Goal: Information Seeking & Learning: Check status

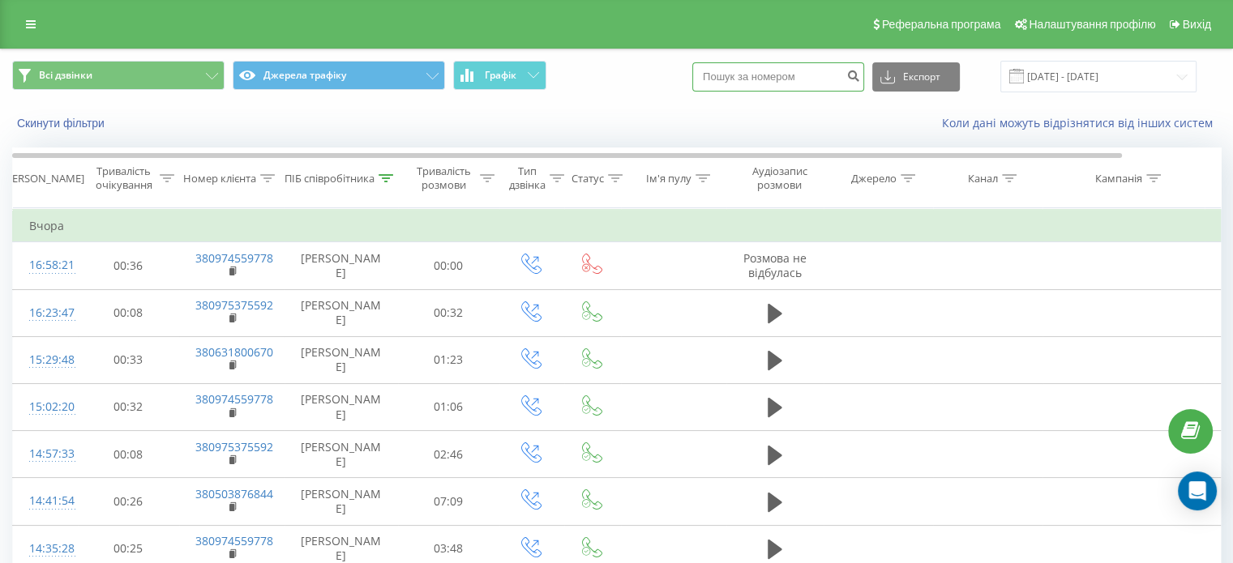
click at [791, 86] on input at bounding box center [778, 76] width 172 height 29
paste input "927584053085"
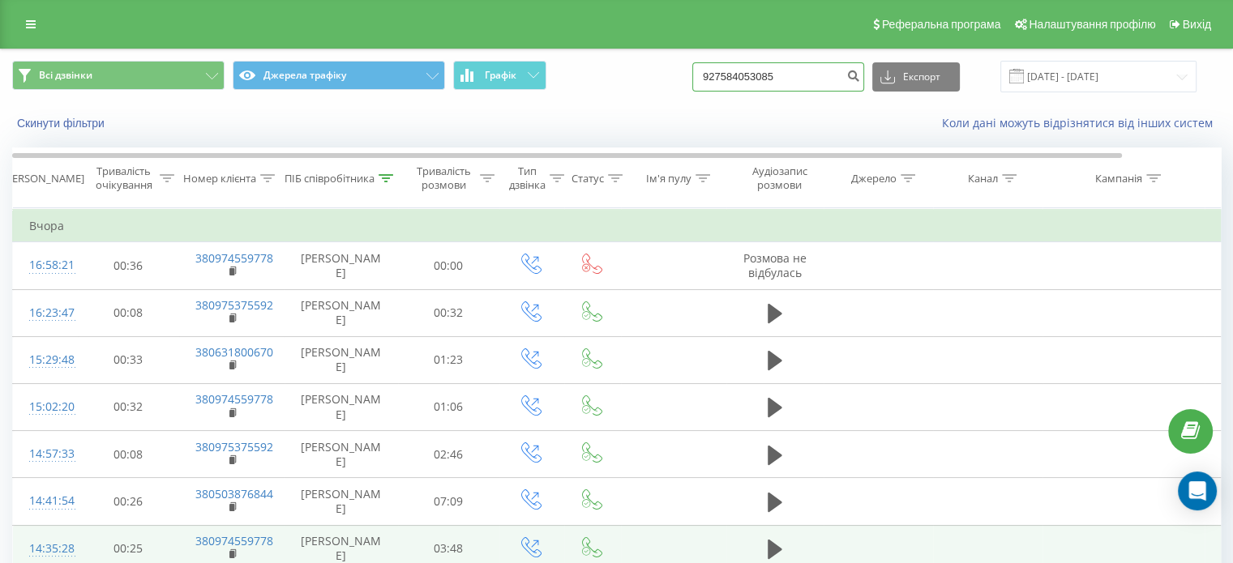
type input "927584053085"
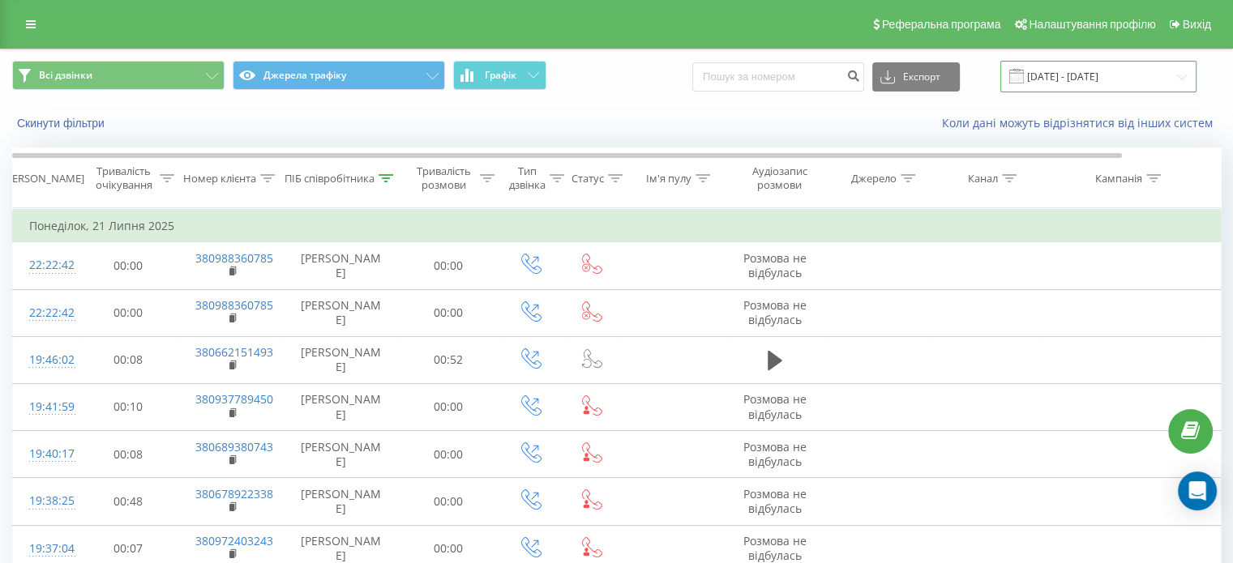
click at [1091, 85] on input "21.07.2025 - 21.07.2025" at bounding box center [1098, 77] width 196 height 32
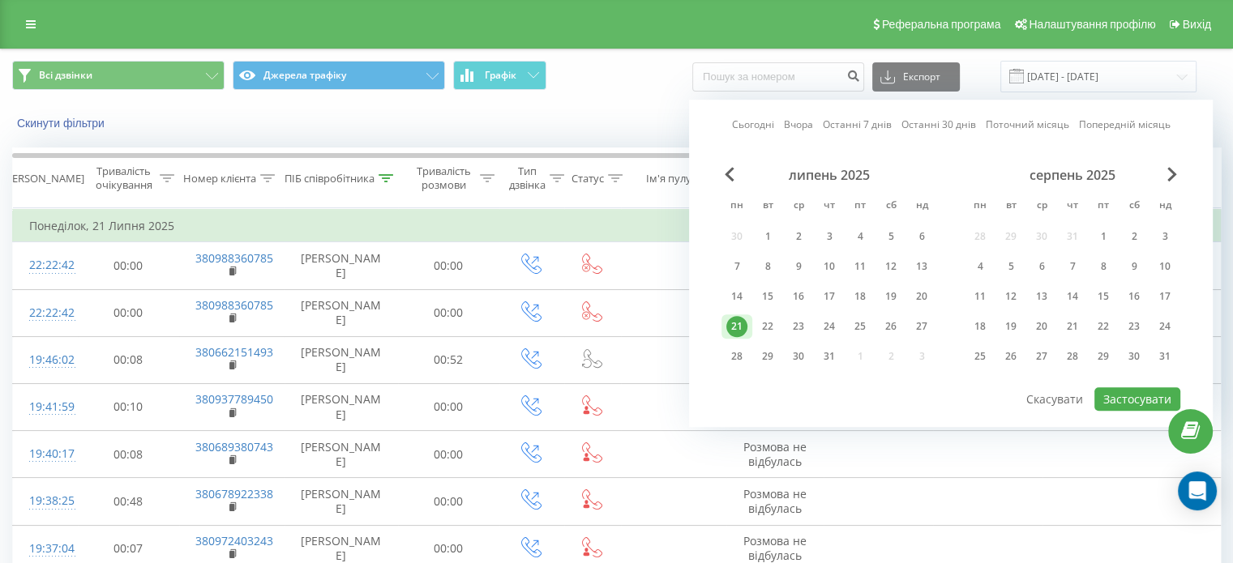
click at [752, 123] on link "Сьогодні" at bounding box center [753, 124] width 42 height 15
click at [1122, 399] on button "Застосувати" at bounding box center [1137, 398] width 86 height 23
type input "[DATE] - [DATE]"
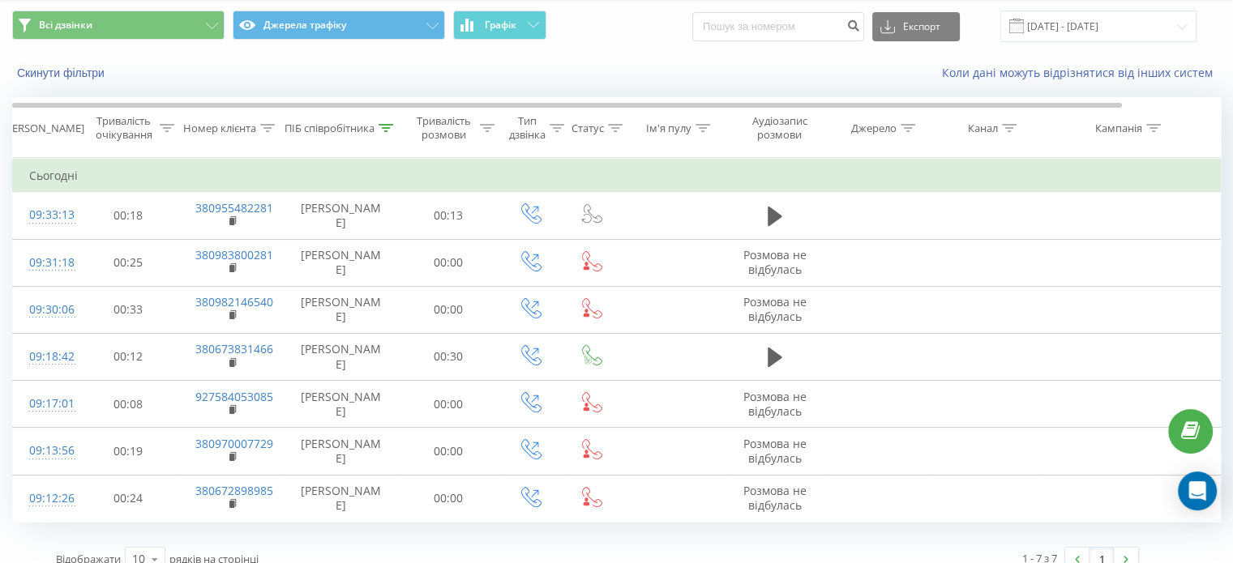
scroll to position [70, 0]
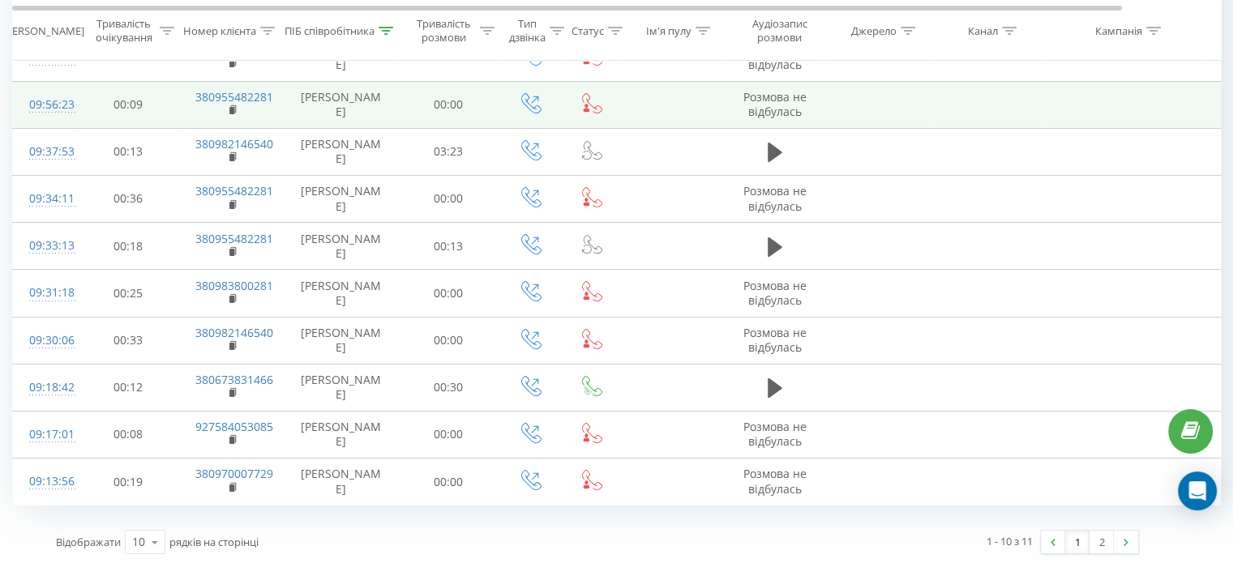
scroll to position [46, 0]
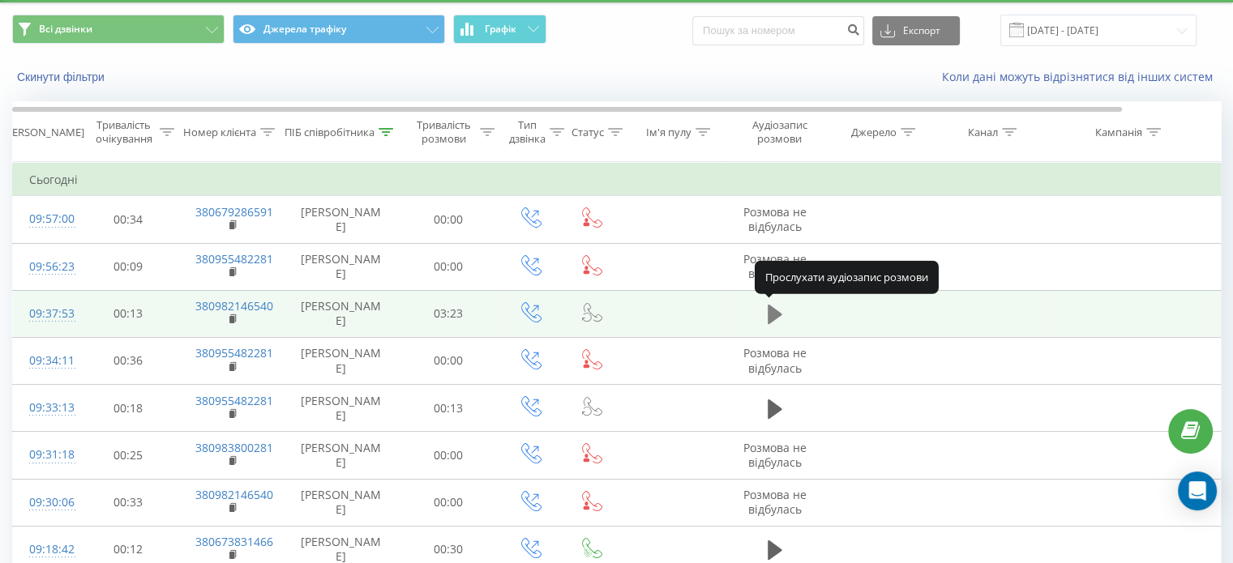
click at [771, 316] on icon at bounding box center [774, 314] width 15 height 19
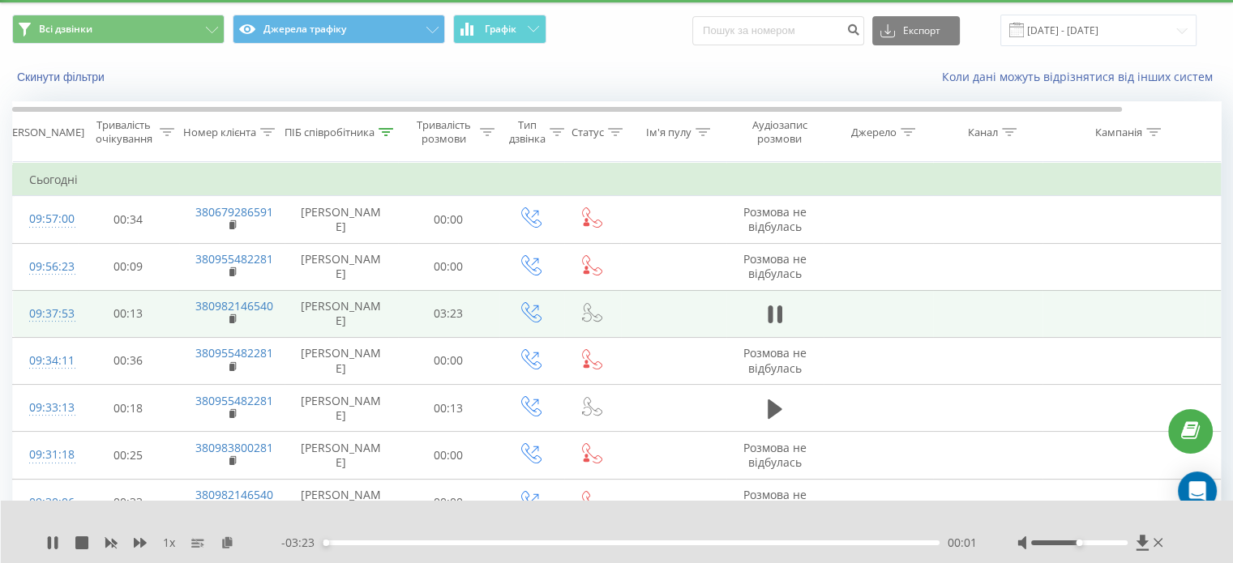
click at [771, 316] on icon at bounding box center [769, 314] width 5 height 18
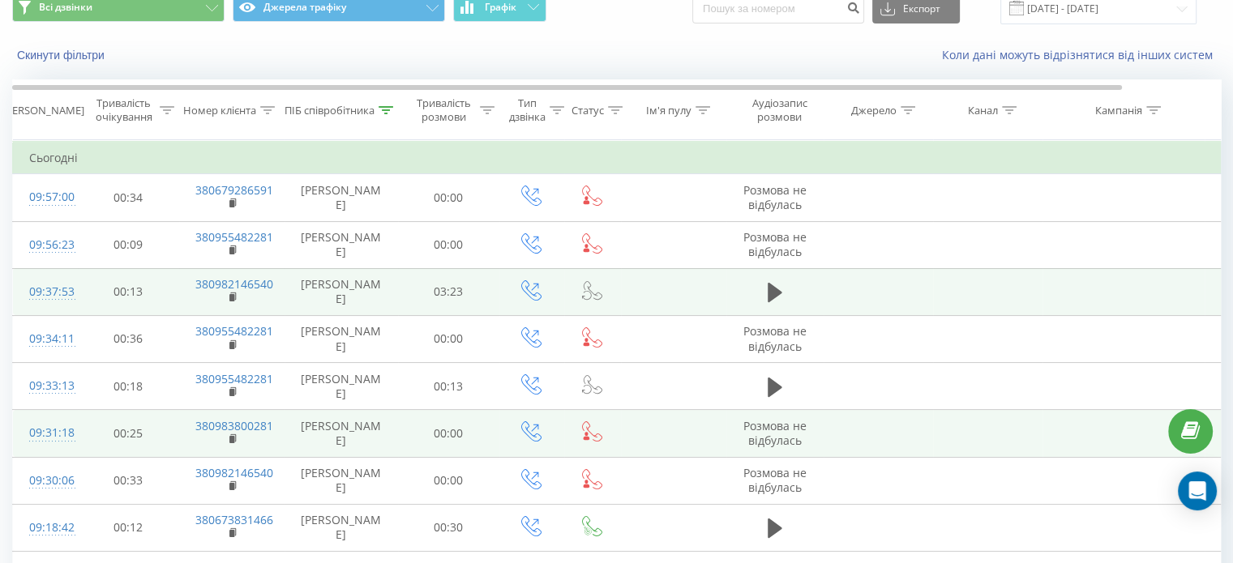
scroll to position [0, 0]
